Goal: Task Accomplishment & Management: Use online tool/utility

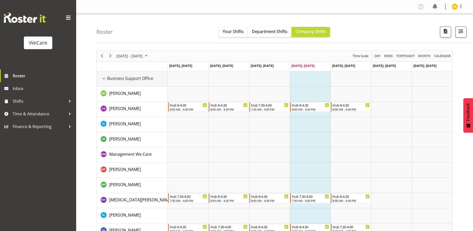
click at [106, 78] on div "Business Support Office resource" at bounding box center [103, 78] width 7 height 7
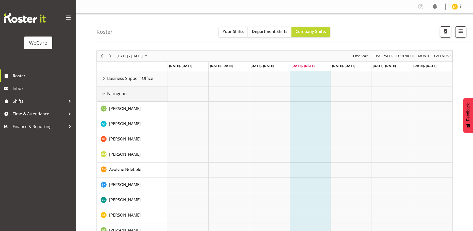
click at [103, 94] on div "Faringdon resource" at bounding box center [103, 94] width 7 height 7
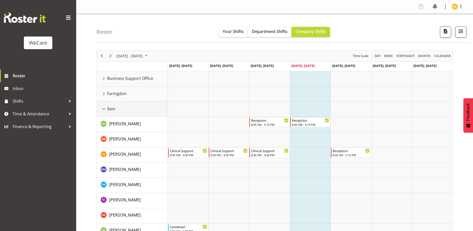
click at [103, 108] on div "Ilam resource" at bounding box center [103, 109] width 7 height 7
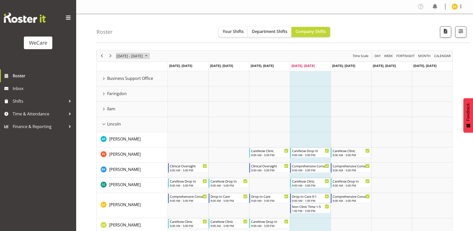
click at [149, 56] on span "August 2025" at bounding box center [146, 56] width 6 height 6
click at [123, 121] on span "25" at bounding box center [122, 121] width 8 height 8
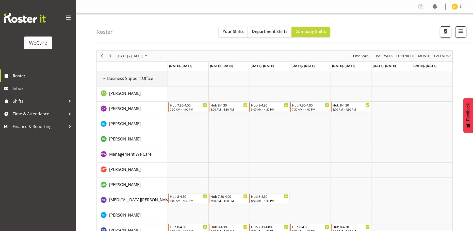
click at [104, 77] on div "Business Support Office resource" at bounding box center [103, 78] width 7 height 7
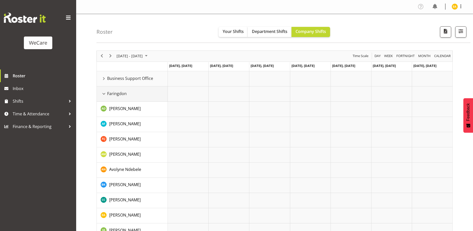
click at [105, 94] on div "Faringdon resource" at bounding box center [103, 94] width 7 height 7
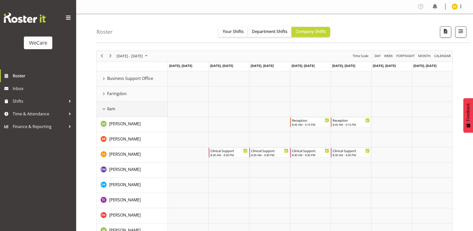
click at [105, 110] on div "Ilam resource" at bounding box center [103, 109] width 7 height 7
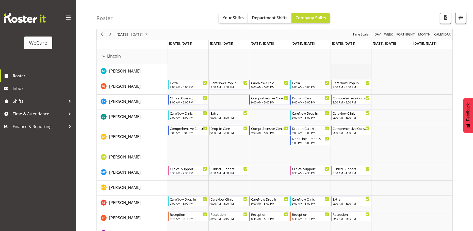
scroll to position [76, 0]
